Goal: Task Accomplishment & Management: Use online tool/utility

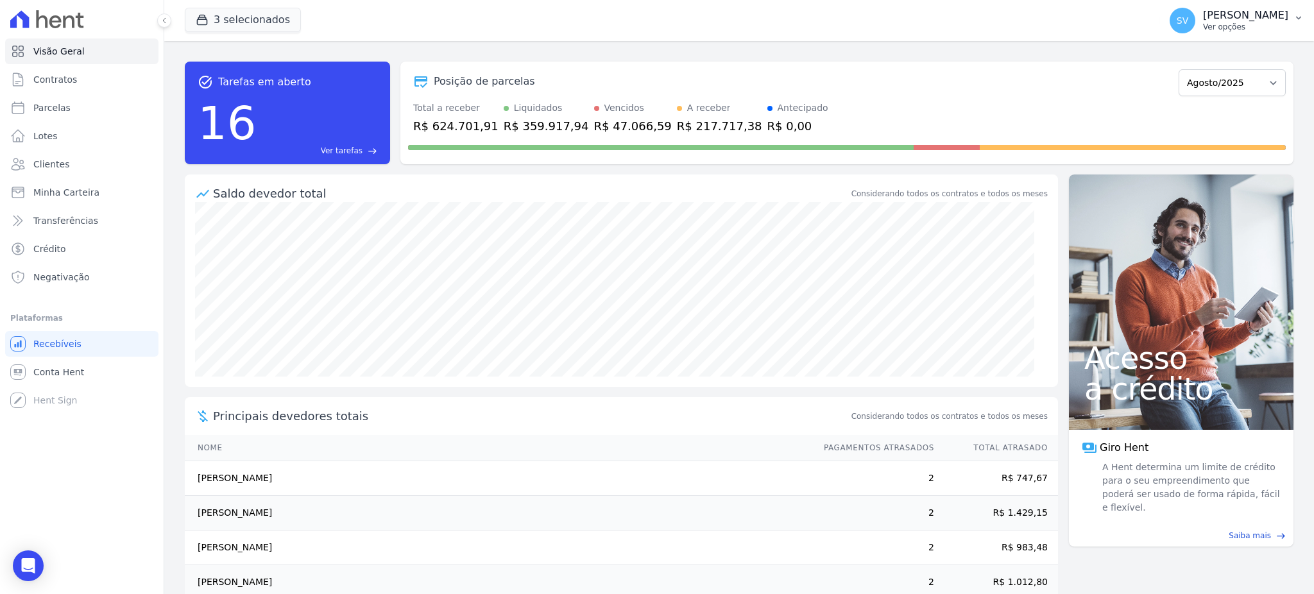
click at [1203, 10] on p "[PERSON_NAME]" at bounding box center [1245, 15] width 85 height 13
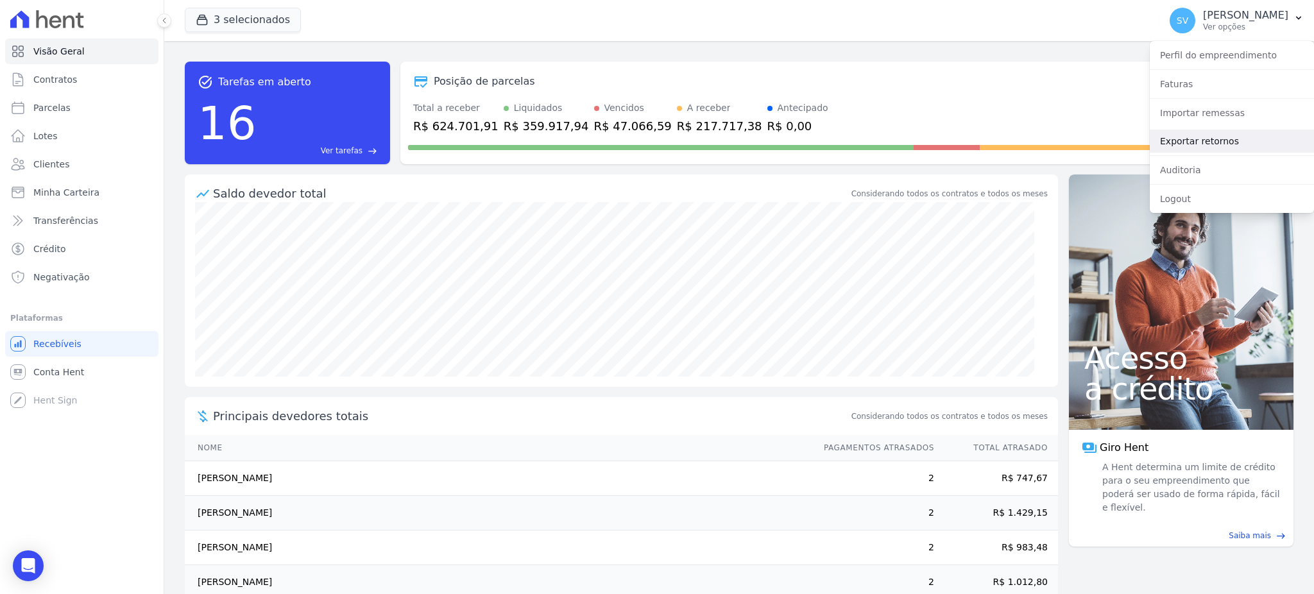
click at [1185, 140] on link "Exportar retornos" at bounding box center [1232, 141] width 164 height 23
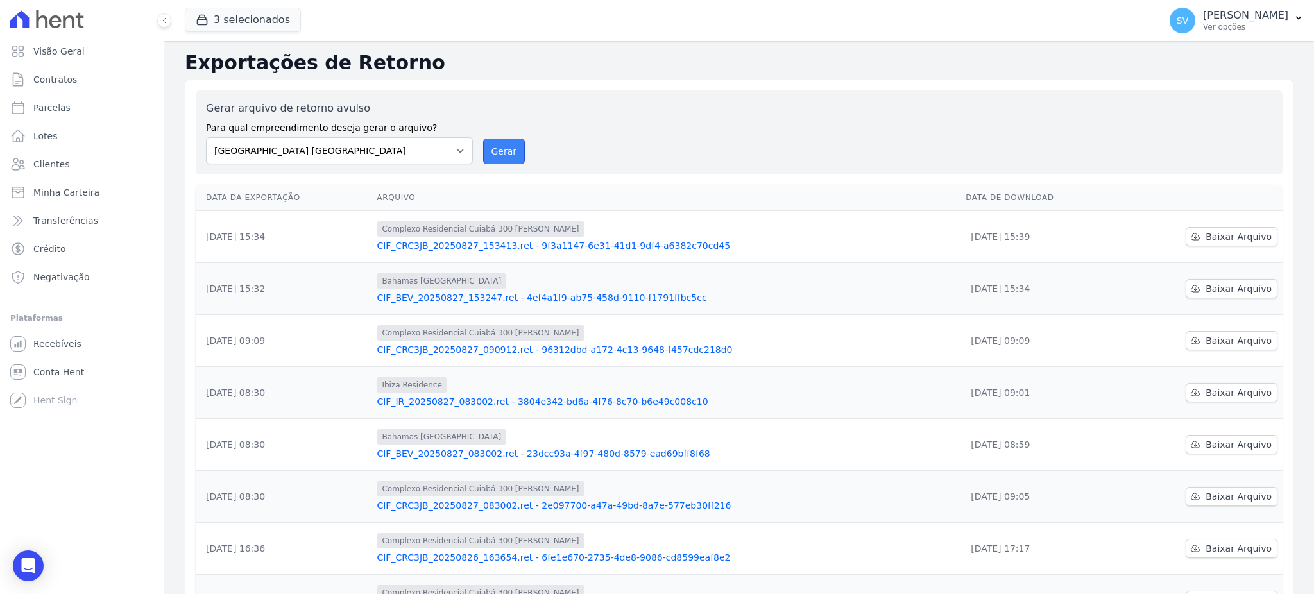
click at [495, 150] on button "Gerar" at bounding box center [504, 152] width 42 height 26
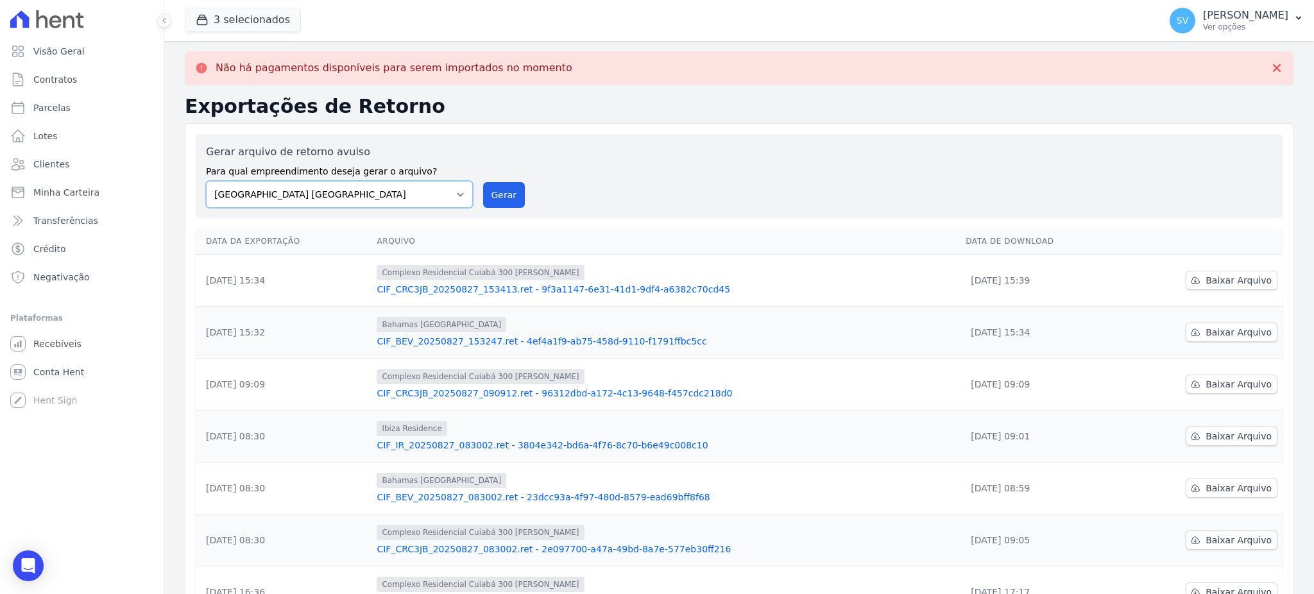
click at [450, 189] on select "BAHAMAS EAST VILLAGE COMPLEXO RESIDENCIAL CUIABÁ 300 - JOÃO DE BARRO IBIZA RESI…" at bounding box center [339, 194] width 267 height 27
select select "a999329b-d322-46c5-b2df-9163b092fb9b"
click at [206, 181] on select "BAHAMAS EAST VILLAGE COMPLEXO RESIDENCIAL CUIABÁ 300 - JOÃO DE BARRO IBIZA RESI…" at bounding box center [339, 194] width 267 height 27
click at [487, 192] on button "Gerar" at bounding box center [504, 195] width 42 height 26
drag, startPoint x: 477, startPoint y: 199, endPoint x: 446, endPoint y: 199, distance: 30.8
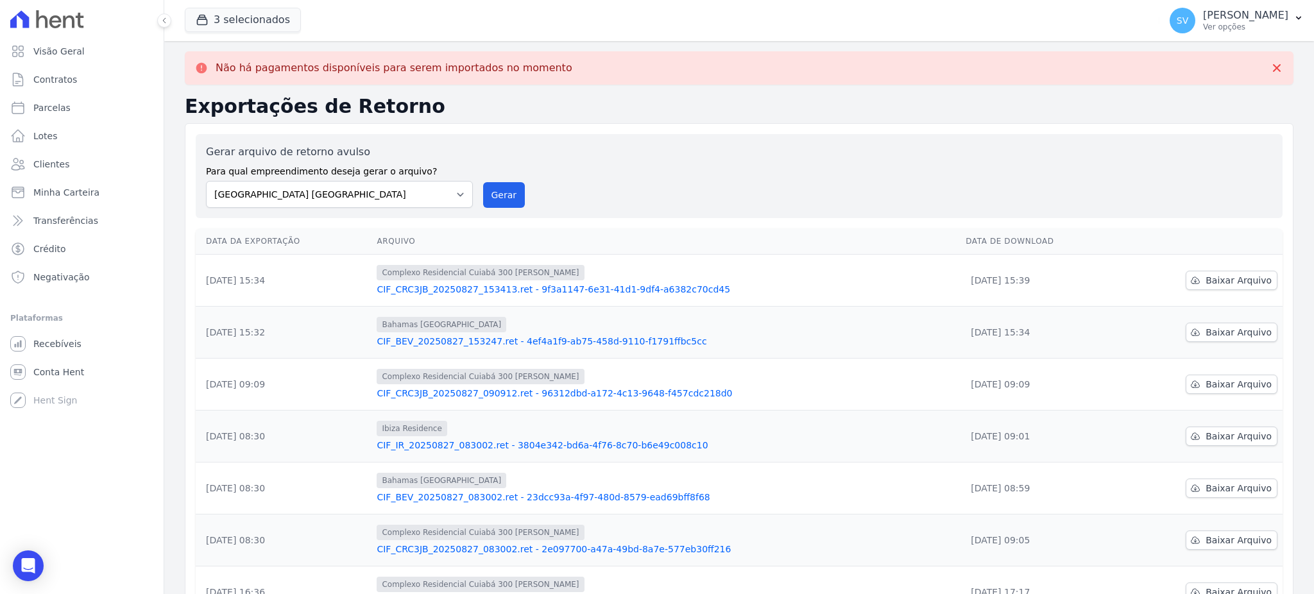
click at [472, 199] on div "Gerar arquivo de retorno avulso Para qual empreendimento deseja gerar o arquivo…" at bounding box center [739, 176] width 1066 height 64
click at [445, 199] on select "BAHAMAS EAST VILLAGE COMPLEXO RESIDENCIAL CUIABÁ 300 - JOÃO DE BARRO IBIZA RESI…" at bounding box center [339, 194] width 267 height 27
select select "73a372cd-5640-41c8-aaea-11bd74619c10"
click at [206, 181] on select "BAHAMAS EAST VILLAGE COMPLEXO RESIDENCIAL CUIABÁ 300 - JOÃO DE BARRO IBIZA RESI…" at bounding box center [339, 194] width 267 height 27
click at [495, 186] on button "Gerar" at bounding box center [504, 195] width 42 height 26
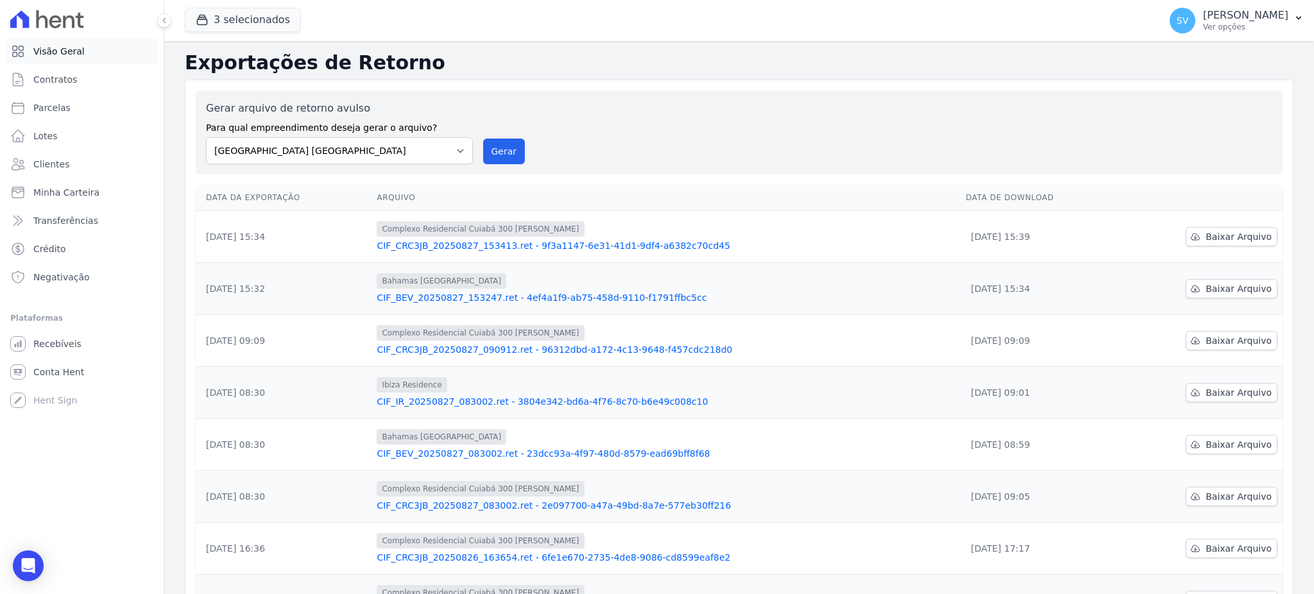
click at [58, 47] on span "Visão Geral" at bounding box center [58, 51] width 51 height 13
